Goal: Task Accomplishment & Management: Manage account settings

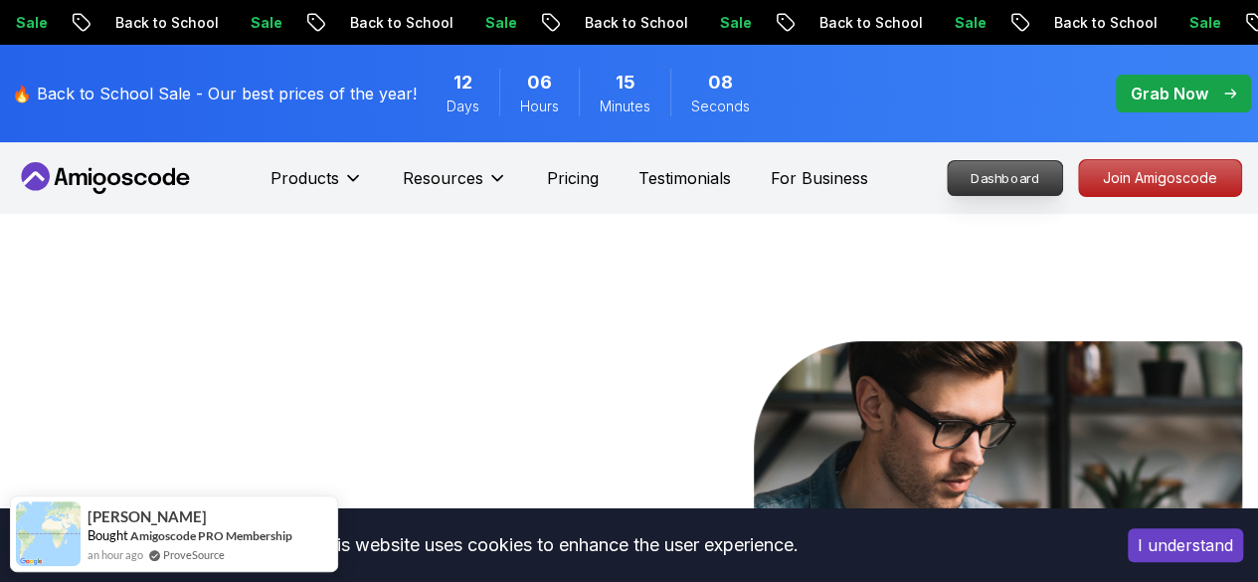
click at [964, 178] on p "Dashboard" at bounding box center [1005, 178] width 114 height 34
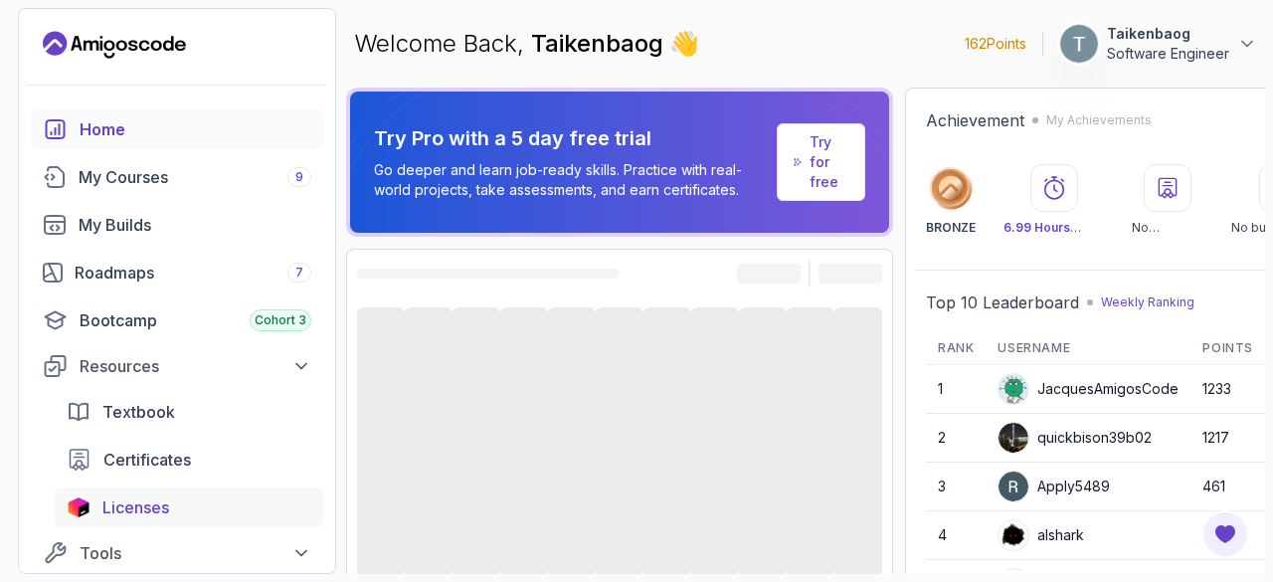
scroll to position [159, 0]
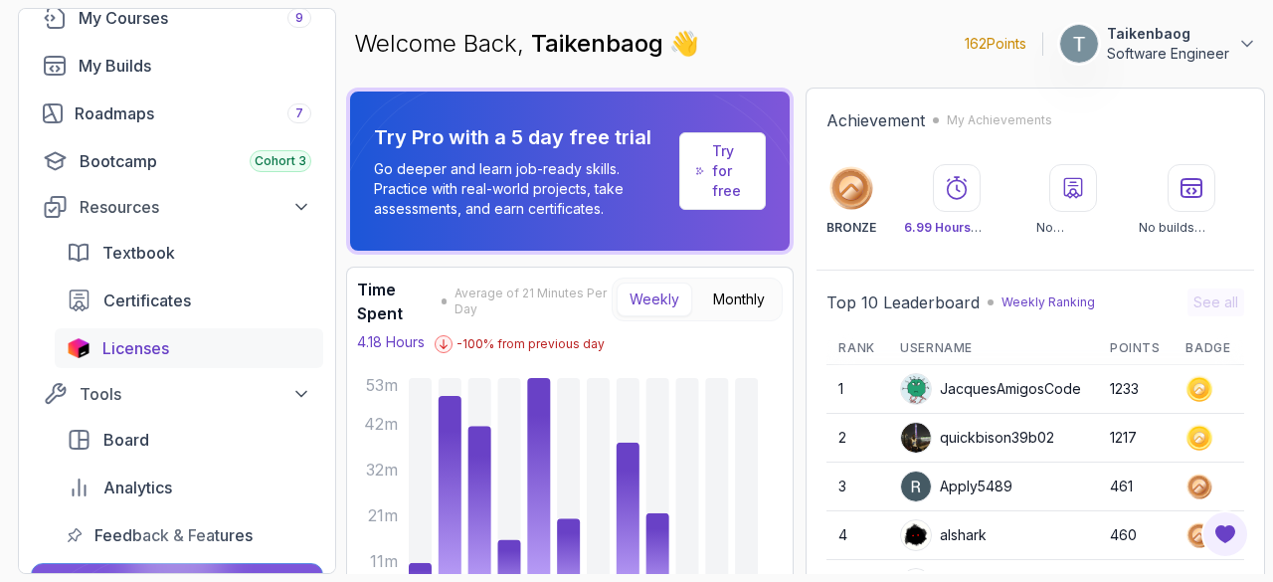
click at [145, 356] on span "Licenses" at bounding box center [135, 348] width 67 height 24
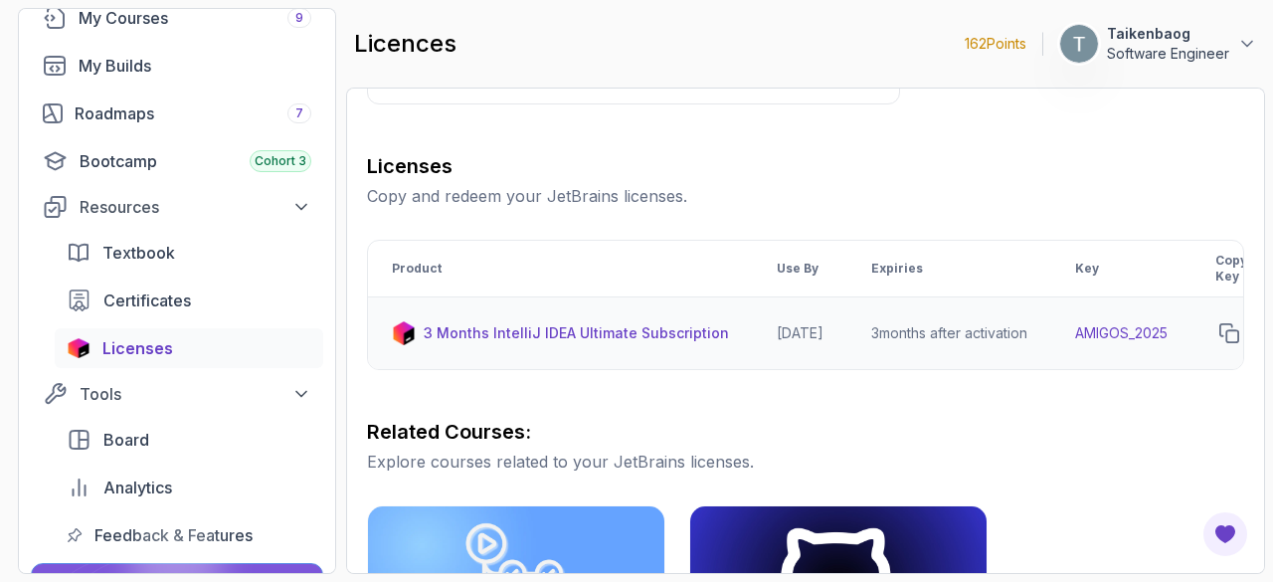
scroll to position [0, 242]
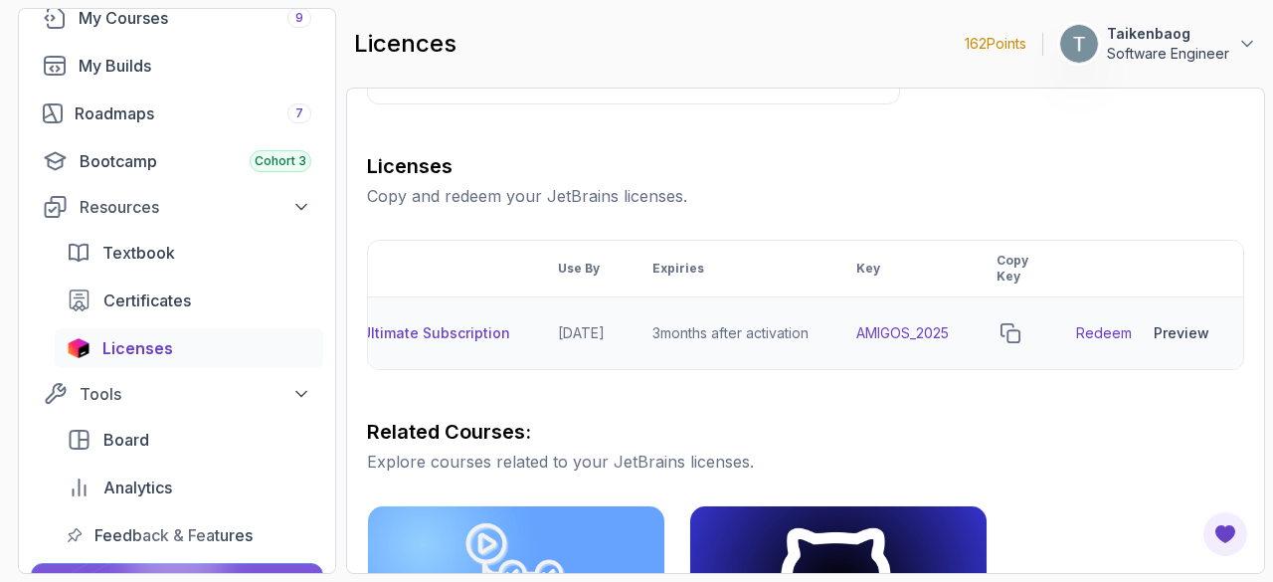
click at [1106, 334] on link "Redeem" at bounding box center [1104, 333] width 56 height 20
click at [1007, 334] on icon "copy-button" at bounding box center [1011, 333] width 20 height 20
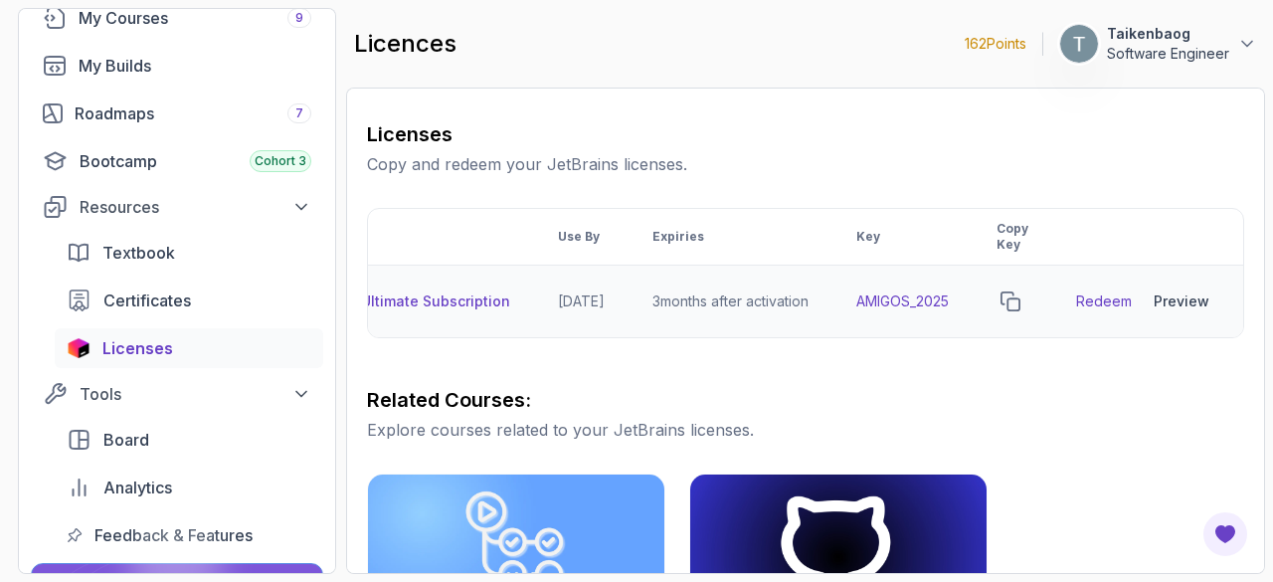
scroll to position [0, 0]
